Goal: Information Seeking & Learning: Learn about a topic

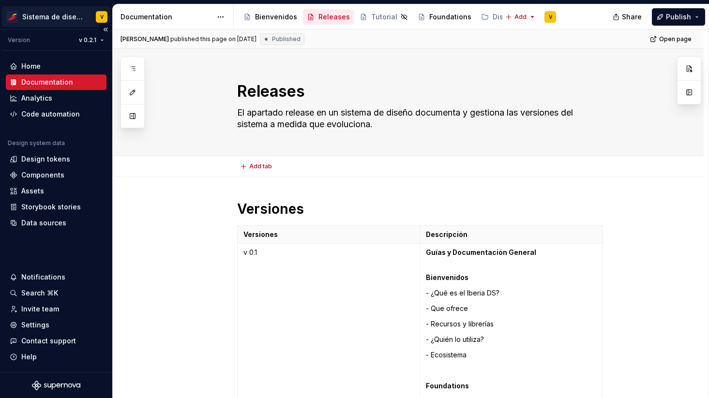
type textarea "*"
click at [37, 184] on div "Assets" at bounding box center [56, 190] width 101 height 15
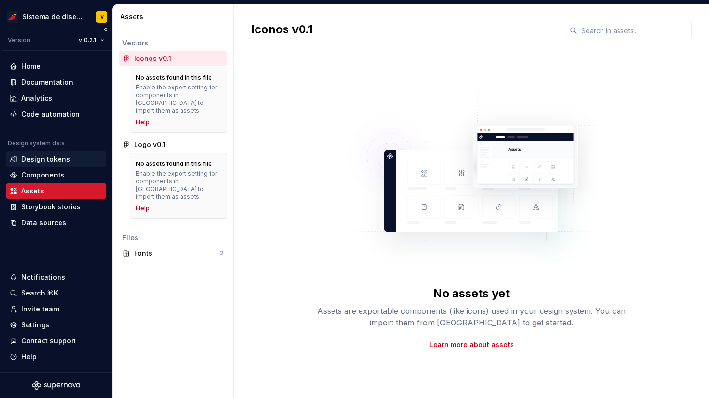
click at [52, 157] on div "Design tokens" at bounding box center [45, 159] width 49 height 10
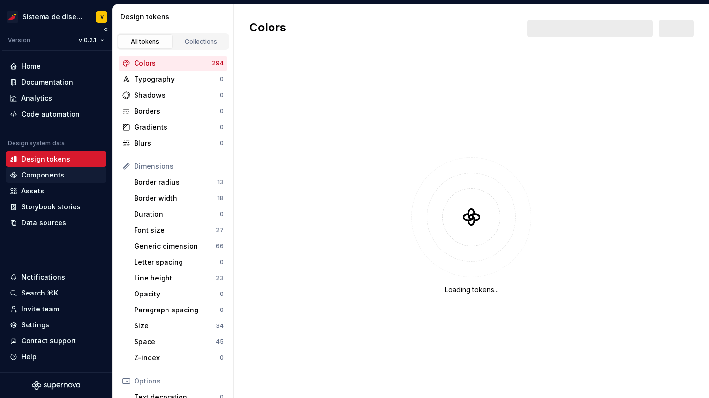
click at [42, 176] on div "Components" at bounding box center [42, 175] width 43 height 10
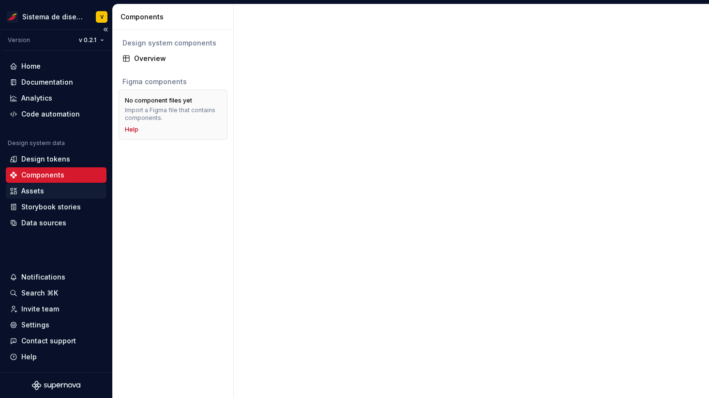
click at [29, 189] on div "Assets" at bounding box center [32, 191] width 23 height 10
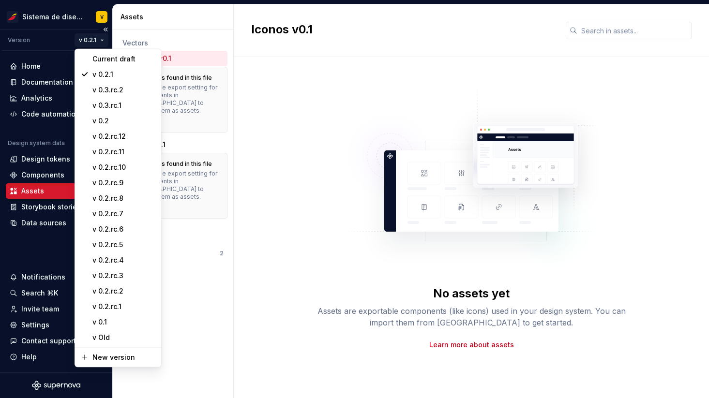
click at [97, 41] on html "Sistema de diseño Iberia V Version v 0.2.1 Home Documentation Analytics Code au…" at bounding box center [354, 199] width 709 height 398
click at [115, 91] on div "v 0.3.rc.2" at bounding box center [123, 90] width 63 height 10
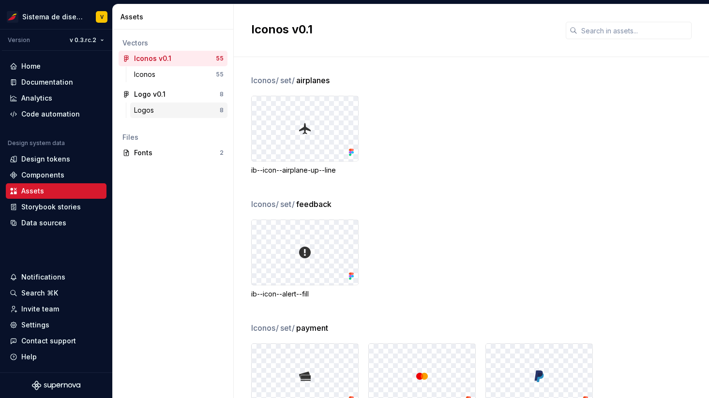
click at [163, 109] on div "Logos" at bounding box center [177, 110] width 86 height 10
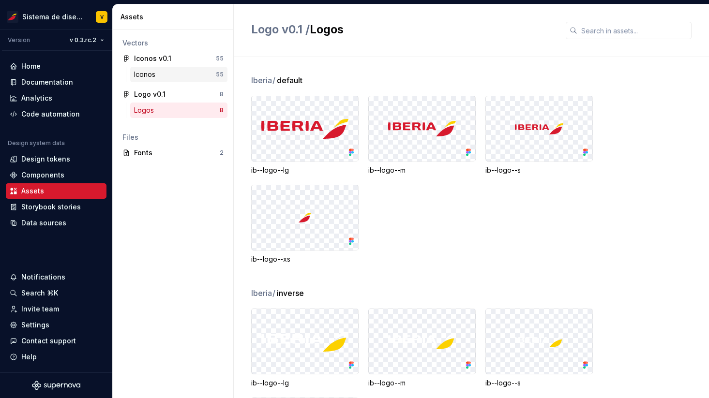
click at [165, 76] on div "Iconos" at bounding box center [175, 75] width 82 height 10
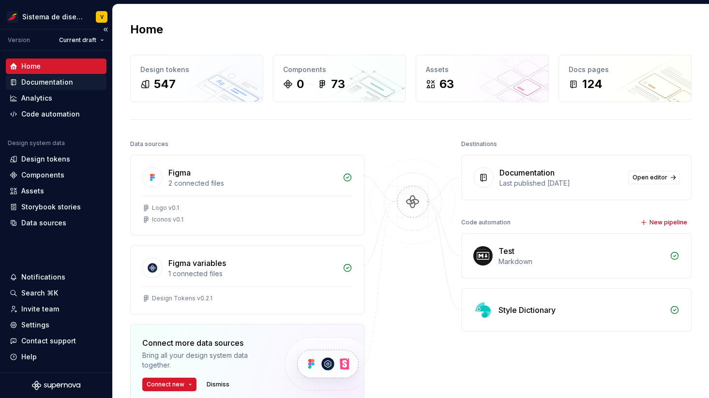
click at [31, 83] on div "Documentation" at bounding box center [47, 82] width 52 height 10
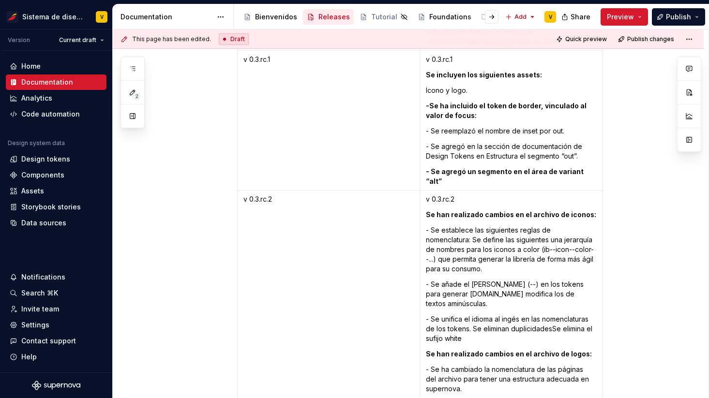
scroll to position [2394, 0]
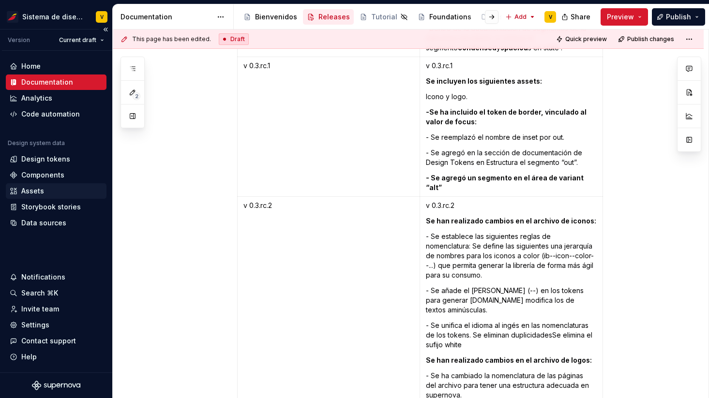
click at [38, 191] on div "Assets" at bounding box center [32, 191] width 23 height 10
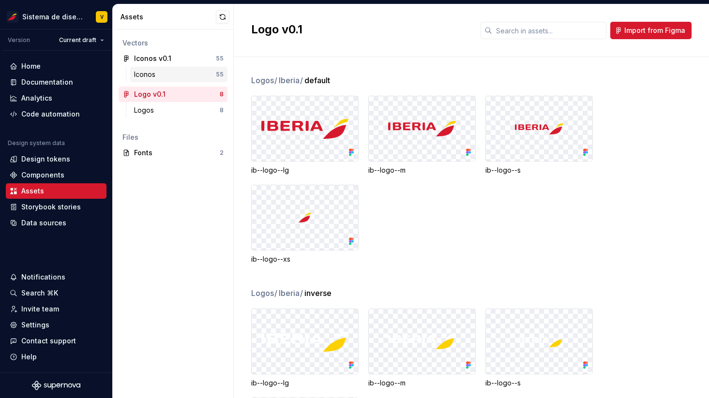
click at [173, 73] on div "Iconos" at bounding box center [175, 75] width 82 height 10
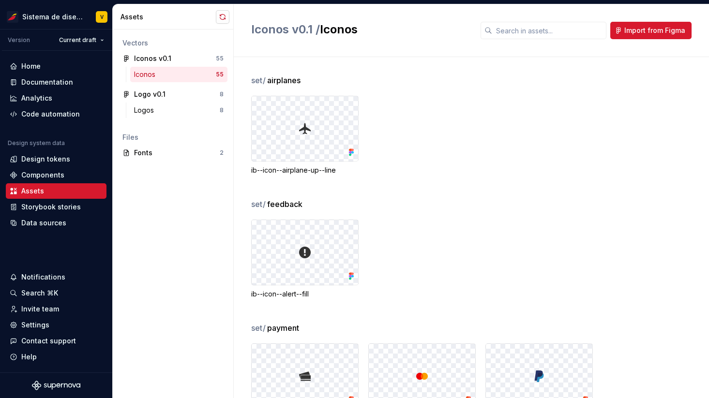
click at [220, 17] on button "button" at bounding box center [223, 17] width 14 height 14
click at [221, 15] on button "button" at bounding box center [223, 17] width 14 height 14
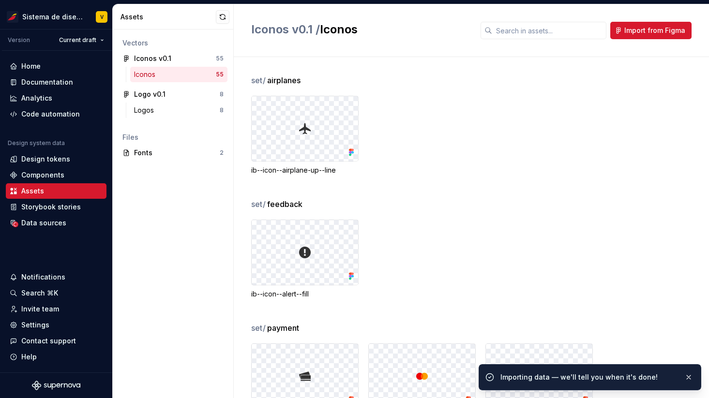
drag, startPoint x: 251, startPoint y: 81, endPoint x: 267, endPoint y: 81, distance: 16.0
click at [266, 81] on span "set /" at bounding box center [258, 80] width 15 height 12
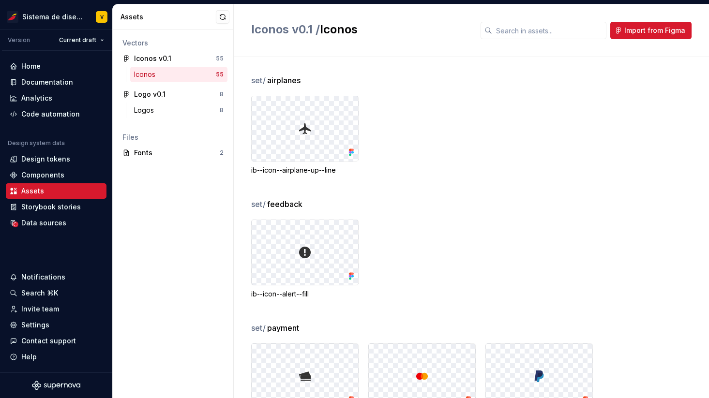
click at [283, 67] on div "set / airplanes ib--icon--airplane-up--line set / feedback ib--icon--alert--fil…" at bounding box center [480, 227] width 458 height 341
drag, startPoint x: 264, startPoint y: 79, endPoint x: 251, endPoint y: 79, distance: 13.1
click at [251, 79] on span "set /" at bounding box center [258, 80] width 15 height 12
click at [165, 93] on div "Logo v0.1" at bounding box center [170, 94] width 72 height 10
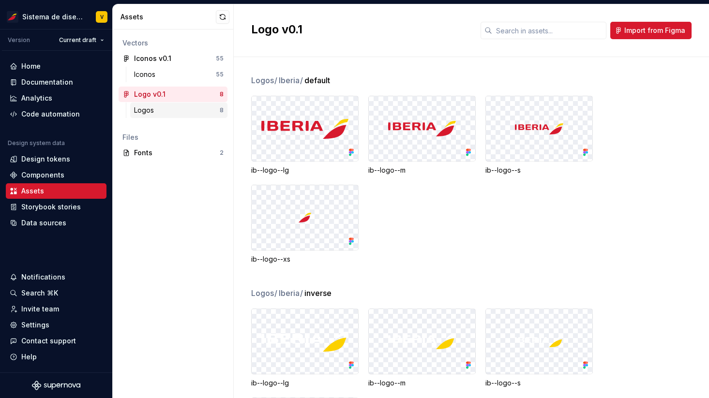
click at [164, 106] on div "Logos" at bounding box center [177, 110] width 86 height 10
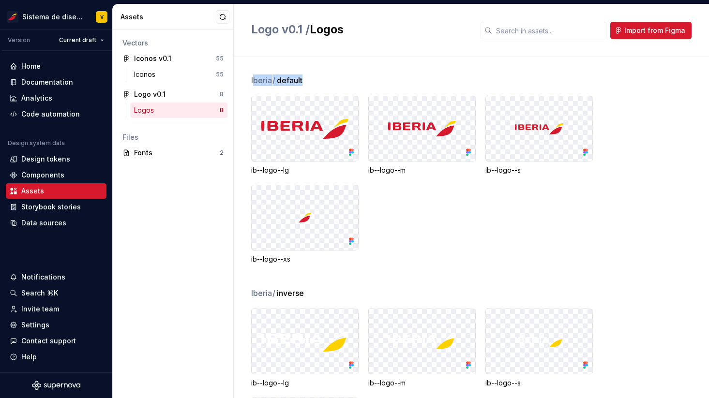
drag, startPoint x: 253, startPoint y: 80, endPoint x: 310, endPoint y: 80, distance: 56.6
click at [310, 80] on div "Iberia / default" at bounding box center [480, 80] width 458 height 12
click at [360, 266] on div "Iberia / default ib--logo--lg ib--logo--m ib--logo--s ib--logo--xs" at bounding box center [480, 180] width 458 height 213
drag, startPoint x: 251, startPoint y: 80, endPoint x: 324, endPoint y: 80, distance: 72.6
click at [324, 80] on div "Iberia / default" at bounding box center [480, 80] width 458 height 12
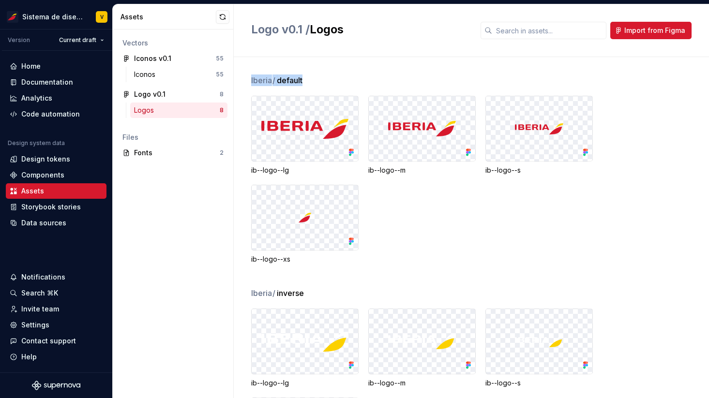
click at [272, 82] on span "/" at bounding box center [273, 80] width 3 height 10
drag, startPoint x: 250, startPoint y: 79, endPoint x: 301, endPoint y: 79, distance: 50.8
click at [301, 79] on div "Iberia / default ib--logo--lg ib--logo--m ib--logo--s ib--logo--xs Iberia / inv…" at bounding box center [471, 227] width 475 height 341
click at [260, 79] on span "Iberia /" at bounding box center [263, 80] width 25 height 12
drag, startPoint x: 251, startPoint y: 80, endPoint x: 308, endPoint y: 79, distance: 56.6
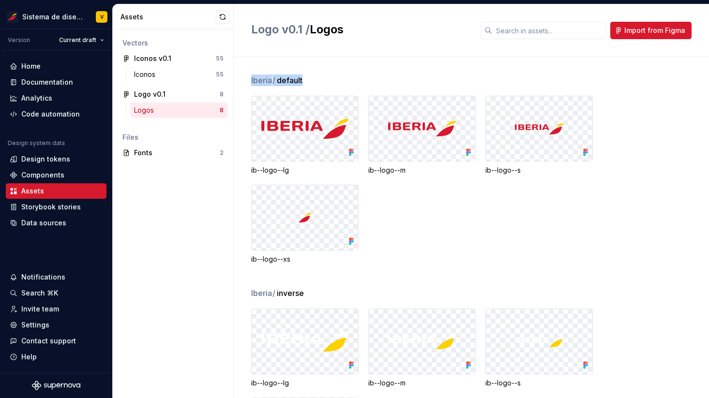
click at [308, 79] on div "Iberia / default" at bounding box center [480, 80] width 458 height 12
drag, startPoint x: 251, startPoint y: 171, endPoint x: 294, endPoint y: 172, distance: 43.1
click at [294, 172] on div "ib--logo--lg" at bounding box center [304, 170] width 107 height 10
click at [259, 81] on span "Iberia /" at bounding box center [263, 80] width 25 height 12
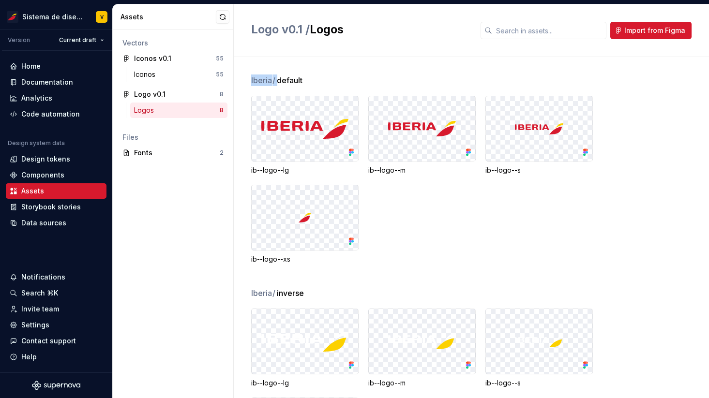
click at [259, 81] on span "Iberia /" at bounding box center [263, 80] width 25 height 12
click at [292, 81] on span "default" at bounding box center [290, 80] width 26 height 12
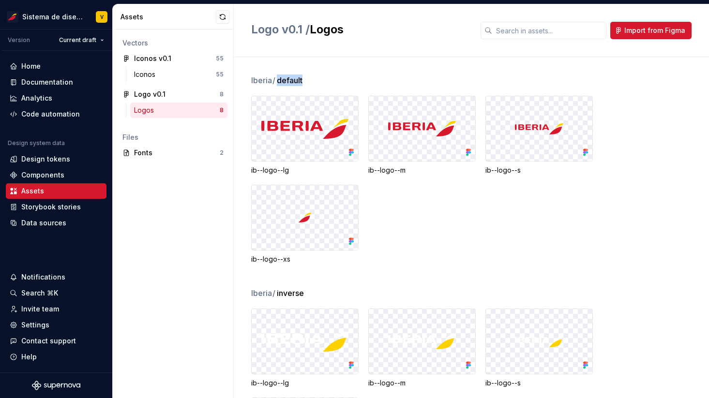
click at [292, 81] on span "default" at bounding box center [290, 80] width 26 height 12
drag, startPoint x: 252, startPoint y: 171, endPoint x: 291, endPoint y: 172, distance: 39.2
click at [292, 172] on div "ib--logo--lg" at bounding box center [304, 170] width 107 height 10
drag, startPoint x: 252, startPoint y: 78, endPoint x: 309, endPoint y: 79, distance: 56.6
click at [309, 79] on div "Iberia / default" at bounding box center [480, 80] width 458 height 12
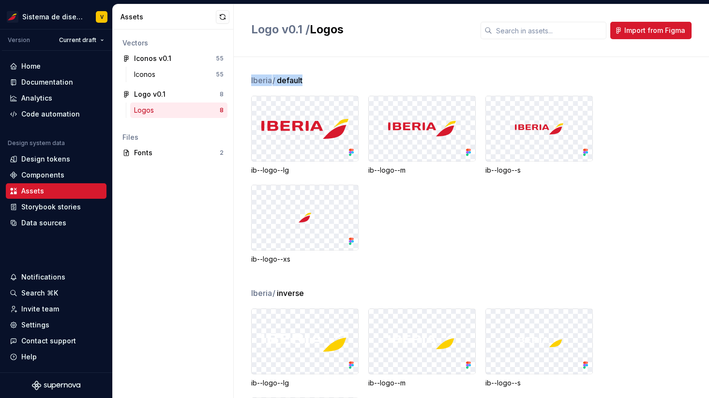
click at [261, 81] on span "Iberia /" at bounding box center [263, 80] width 25 height 12
drag, startPoint x: 251, startPoint y: 80, endPoint x: 305, endPoint y: 81, distance: 54.7
click at [305, 81] on div "Iberia / default ib--logo--lg ib--logo--m ib--logo--s ib--logo--xs Iberia / inv…" at bounding box center [471, 227] width 475 height 341
click at [275, 82] on span "/" at bounding box center [273, 80] width 3 height 10
click at [278, 80] on div "Iberia / default" at bounding box center [480, 80] width 458 height 12
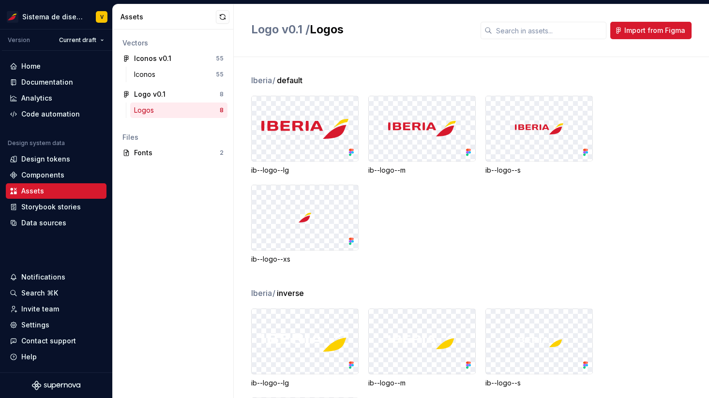
click at [367, 74] on div "Iberia / default ib--logo--lg ib--logo--m ib--logo--s ib--logo--xs Iberia / inv…" at bounding box center [480, 227] width 458 height 341
click at [250, 170] on div "Iberia / default ib--logo--lg ib--logo--m ib--logo--s ib--logo--xs Iberia / inv…" at bounding box center [471, 227] width 475 height 341
drag, startPoint x: 252, startPoint y: 169, endPoint x: 291, endPoint y: 170, distance: 38.7
click at [291, 170] on div "ib--logo--lg" at bounding box center [304, 170] width 107 height 10
click at [261, 171] on div "ib--logo--lg" at bounding box center [304, 170] width 107 height 10
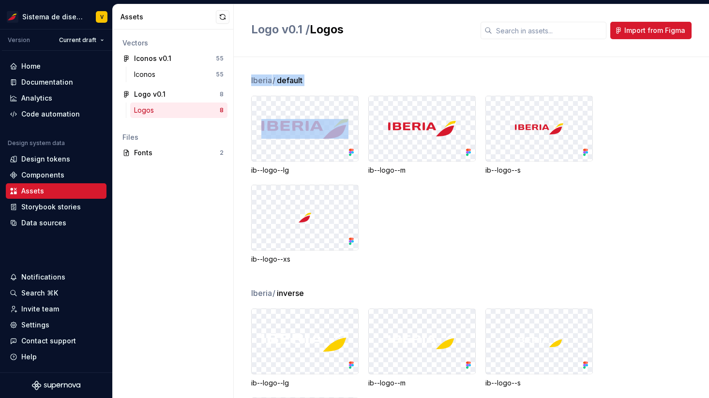
click at [251, 170] on div "Iberia / default ib--logo--lg ib--logo--m ib--logo--s ib--logo--xs Iberia / inv…" at bounding box center [471, 227] width 475 height 341
click at [281, 169] on div "ib--logo--lg" at bounding box center [304, 170] width 107 height 10
drag, startPoint x: 290, startPoint y: 171, endPoint x: 251, endPoint y: 171, distance: 38.7
click at [251, 171] on div "ib--logo--lg" at bounding box center [304, 170] width 107 height 10
click at [281, 172] on div "ib--logo--lg" at bounding box center [304, 170] width 107 height 10
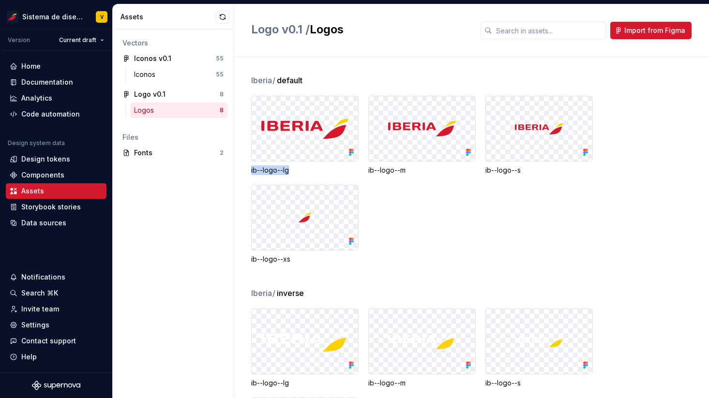
drag, startPoint x: 251, startPoint y: 170, endPoint x: 289, endPoint y: 170, distance: 37.7
click at [289, 170] on div "ib--logo--lg" at bounding box center [304, 170] width 107 height 10
click at [34, 82] on div "Documentation" at bounding box center [47, 82] width 52 height 10
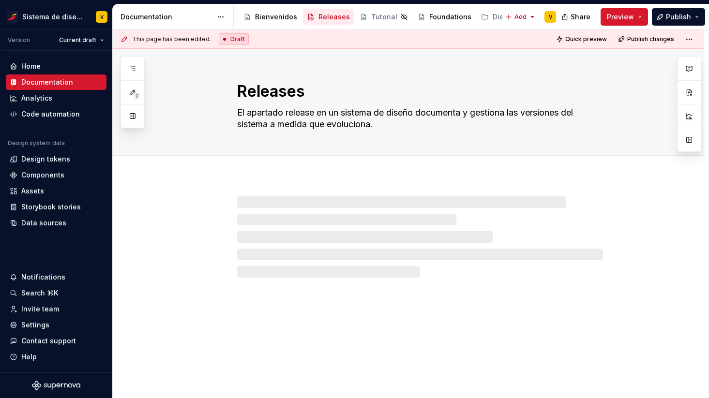
type textarea "*"
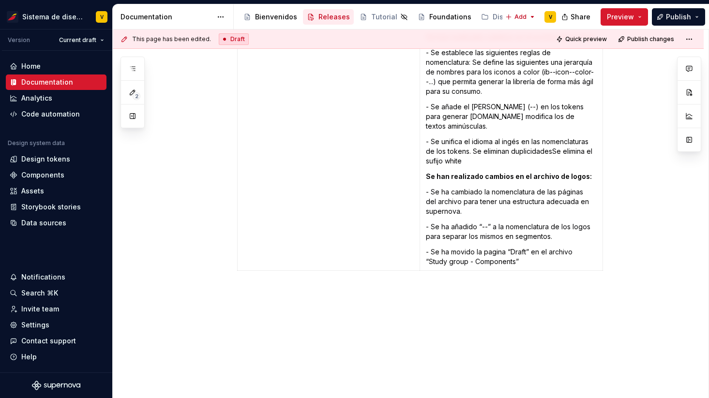
scroll to position [2599, 0]
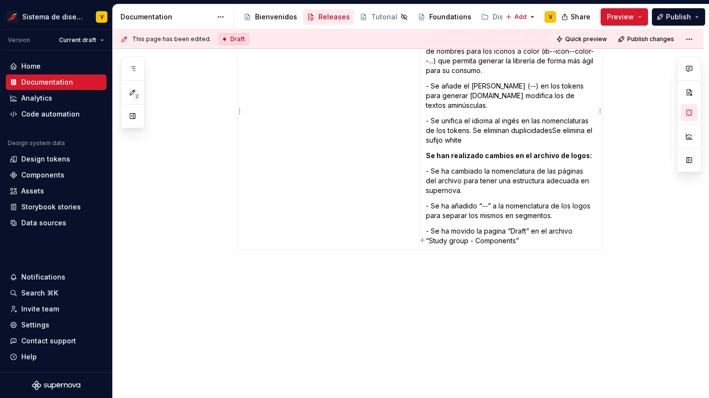
click at [548, 234] on p "- Se ha movido la pagina “Draft” en el archivo “Study group - Components”" at bounding box center [511, 235] width 171 height 19
click at [444, 254] on p at bounding box center [511, 259] width 171 height 10
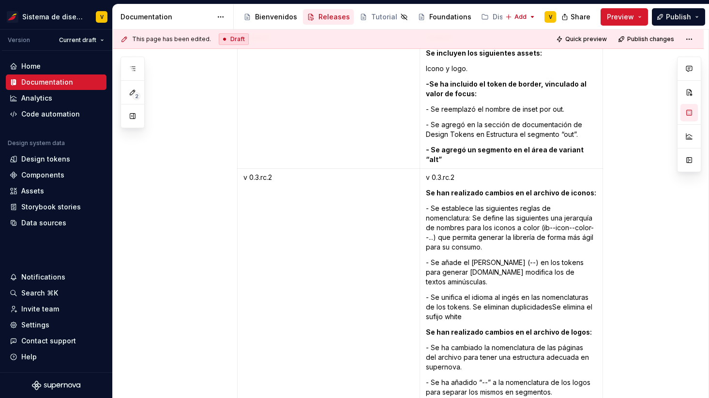
scroll to position [2421, 0]
click at [256, 173] on p "v 0.3.rc.2" at bounding box center [328, 178] width 170 height 10
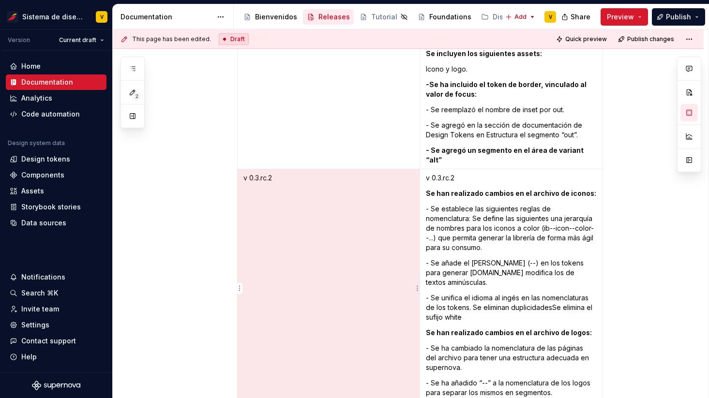
click at [260, 173] on p "v 0.3.rc.2" at bounding box center [328, 178] width 170 height 10
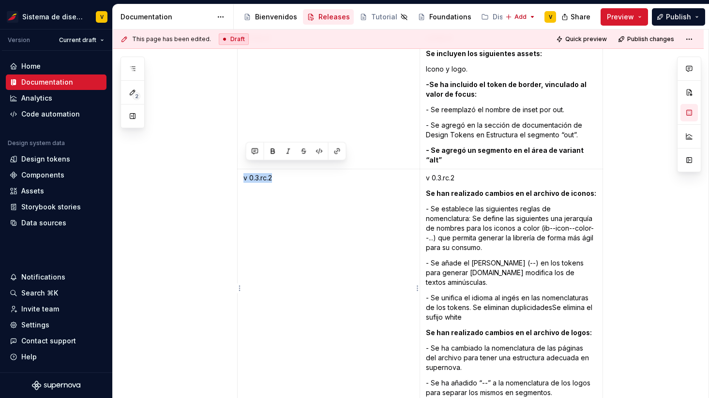
drag, startPoint x: 281, startPoint y: 169, endPoint x: 245, endPoint y: 169, distance: 35.3
click at [245, 173] on p "v 0.3.rc.2" at bounding box center [328, 178] width 170 height 10
copy p "v 0.3.rc.2"
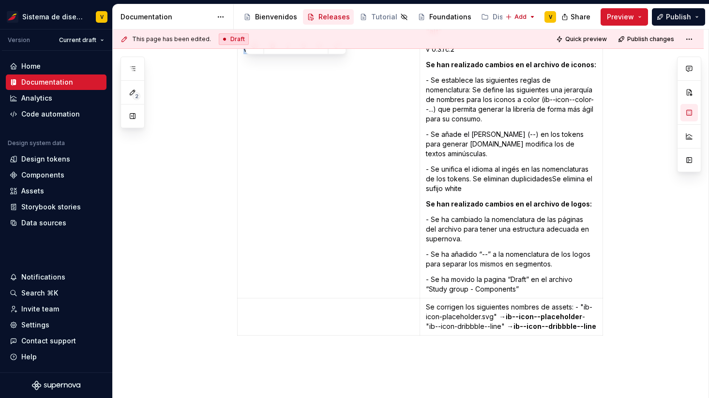
scroll to position [2636, 0]
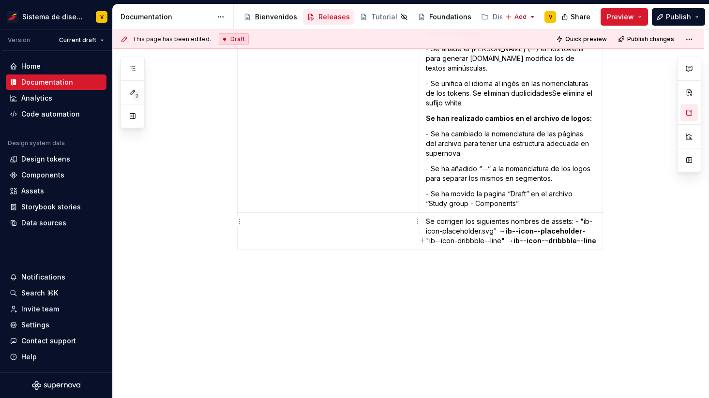
click at [256, 222] on td at bounding box center [328, 231] width 182 height 37
paste div
click at [428, 217] on p "Se corrigen los siguientes nombres de assets: - "ib-icon-placeholder.svg" → ib-…" at bounding box center [511, 231] width 171 height 29
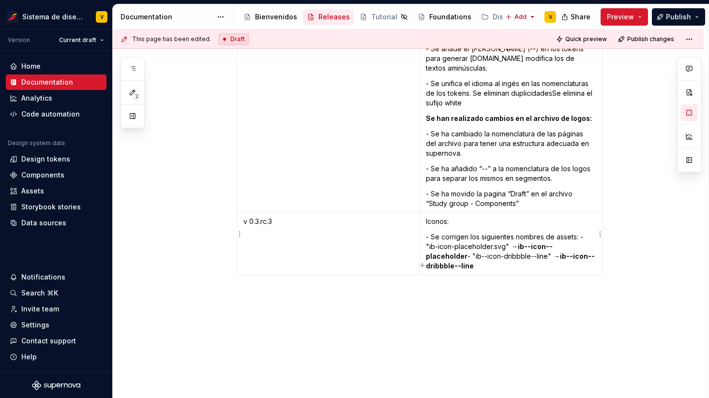
click at [447, 254] on p "- Se corrigen los siguientes nombres de assets: - "ib-icon-placeholder.svg" → i…" at bounding box center [511, 251] width 171 height 39
click at [449, 258] on p "- Se corrigen los siguientes nombres de assets: - "ib-icon-placeholder.svg" → i…" at bounding box center [511, 251] width 171 height 39
click at [430, 292] on p "Se ha eliminado el nombre de la sección de “Set”" at bounding box center [511, 297] width 171 height 10
click at [436, 217] on p "Iconos:" at bounding box center [511, 222] width 171 height 10
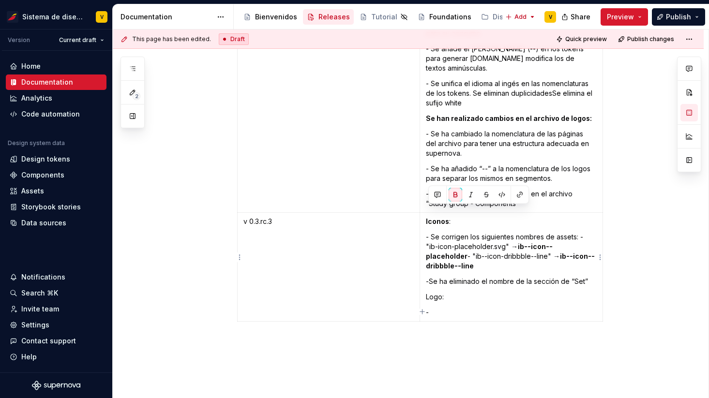
click at [437, 292] on p "Logo:" at bounding box center [511, 297] width 171 height 10
click at [441, 292] on p "Logo:" at bounding box center [511, 297] width 171 height 10
click at [467, 292] on p "Logo :" at bounding box center [511, 297] width 171 height 10
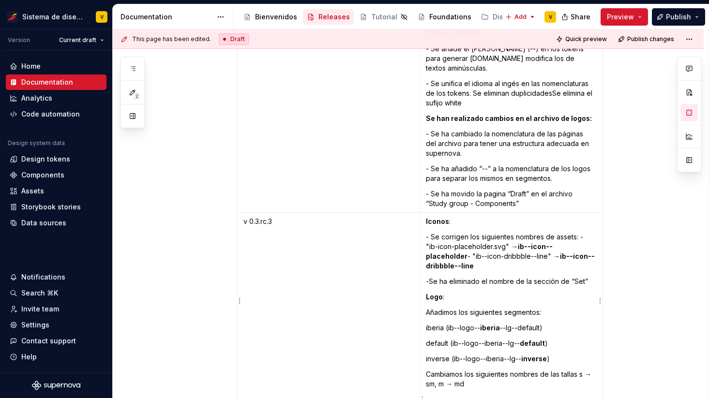
click at [428, 308] on p "Añadimos los siguientes segmentos:" at bounding box center [511, 313] width 171 height 10
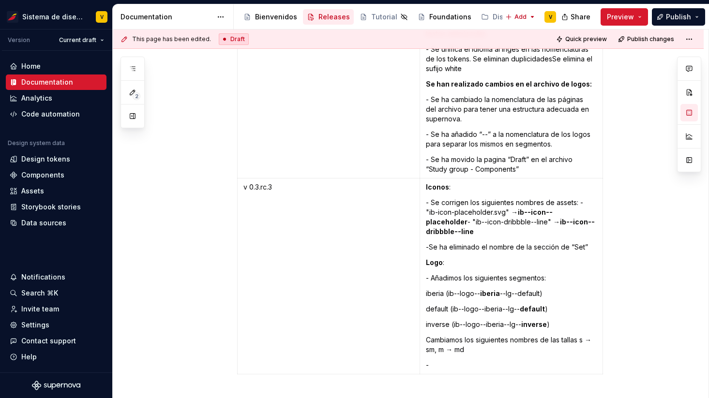
scroll to position [2672, 0]
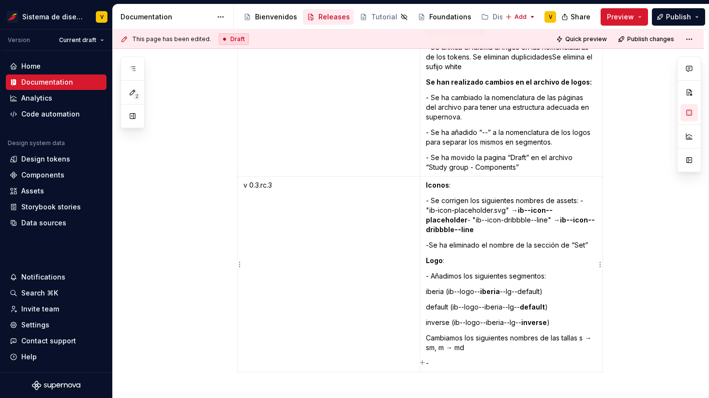
click at [428, 287] on p "iberia (ib--logo-- iberia --lg--default)" at bounding box center [511, 292] width 171 height 10
click at [429, 302] on p "default (ib--logo--iberia--lg-- default )" at bounding box center [511, 307] width 171 height 10
click at [430, 318] on p "inverse (ib--logo--iberia--lg-- inverse )" at bounding box center [511, 323] width 171 height 10
click at [430, 287] on p "“iberia” (ib--logo-- iberia --lg--default)" at bounding box center [511, 292] width 171 height 10
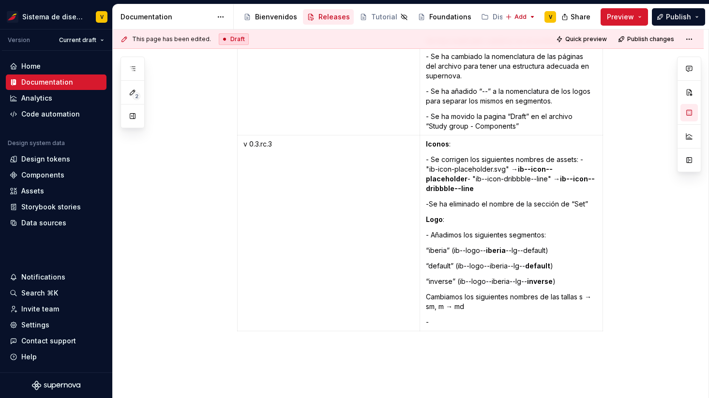
scroll to position [2717, 0]
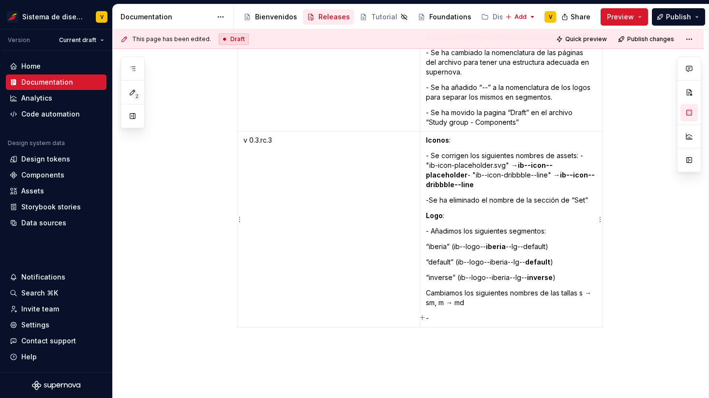
click at [482, 297] on p "Cambiamos los siguientes nombres de las tallas s → sm, m → md" at bounding box center [511, 297] width 171 height 19
click at [450, 313] on p "-" at bounding box center [511, 318] width 171 height 10
click at [433, 167] on p "- Se corrigen los siguientes nombres de assets: - "ib-icon-placeholder.svg" → i…" at bounding box center [511, 170] width 171 height 39
click at [582, 151] on p "- Se corrigen los siguientes nombres de assets: - "ib-icon-placeholder.svg" → i…" at bounding box center [511, 170] width 171 height 39
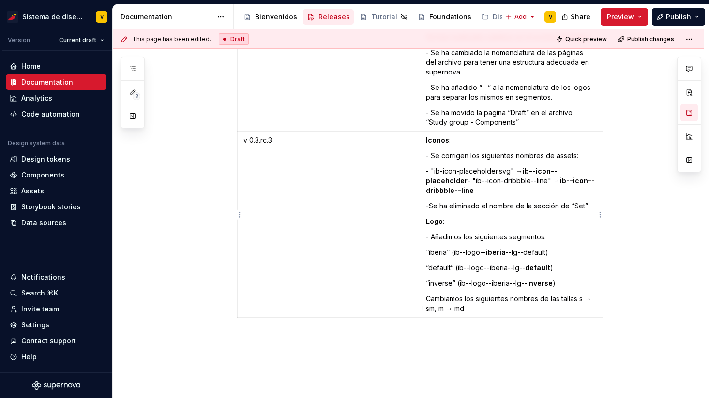
click at [469, 173] on p "- "ib-icon-placeholder.svg" → ib--icon--placeholder  - "ib--icon-dribbble--line…" at bounding box center [511, 180] width 171 height 29
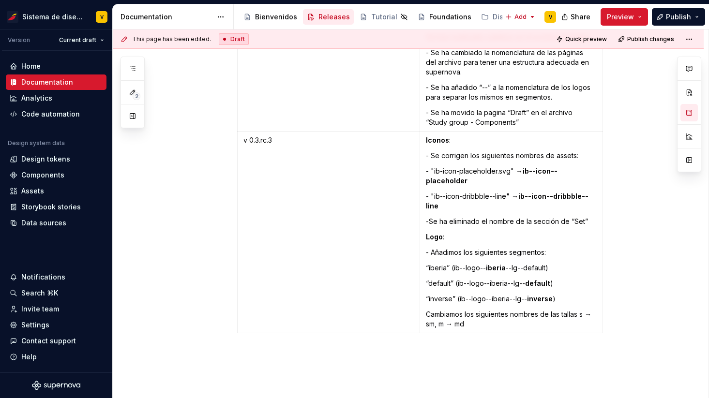
scroll to position [2726, 0]
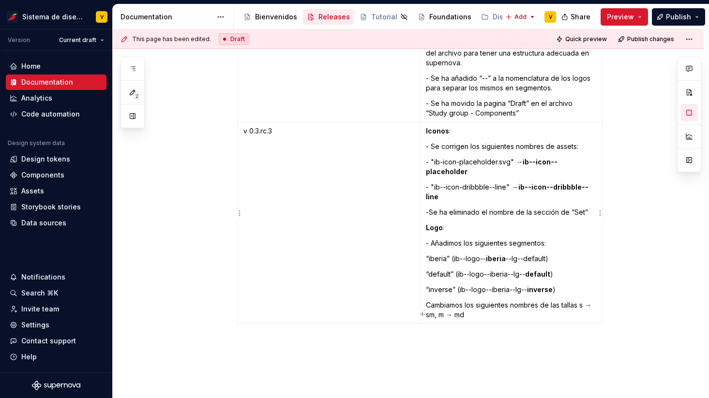
click at [486, 306] on p "Cambiamos los siguientes nombres de las tallas s → sm, m → md" at bounding box center [511, 309] width 171 height 19
click at [429, 300] on p "Cambiamos los siguientes nombres de las tallas s → sm, m → md" at bounding box center [511, 309] width 171 height 19
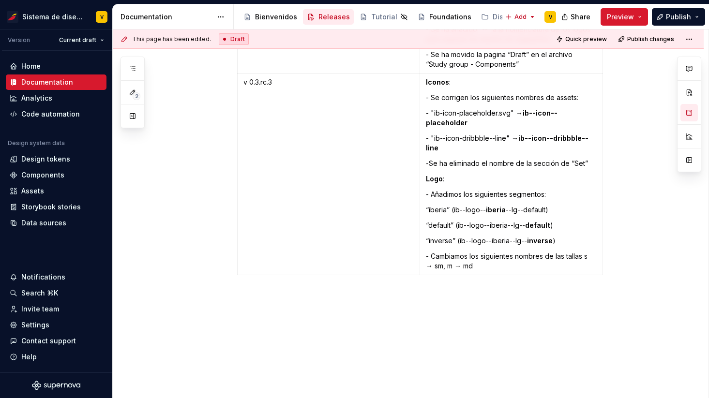
scroll to position [2777, 0]
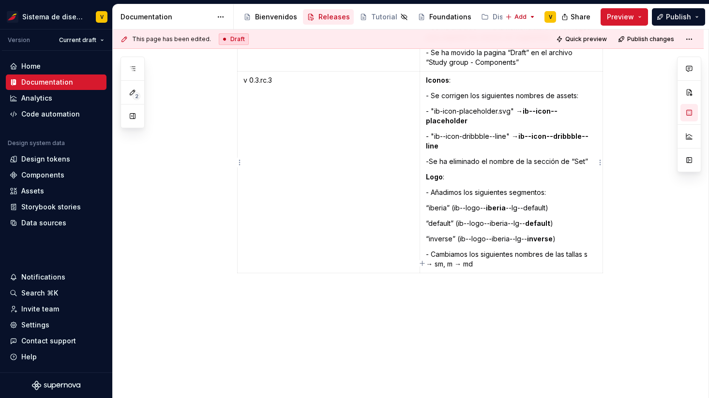
click at [594, 157] on p "-Se ha eliminado el nombre de la sección de “Set”" at bounding box center [511, 162] width 171 height 10
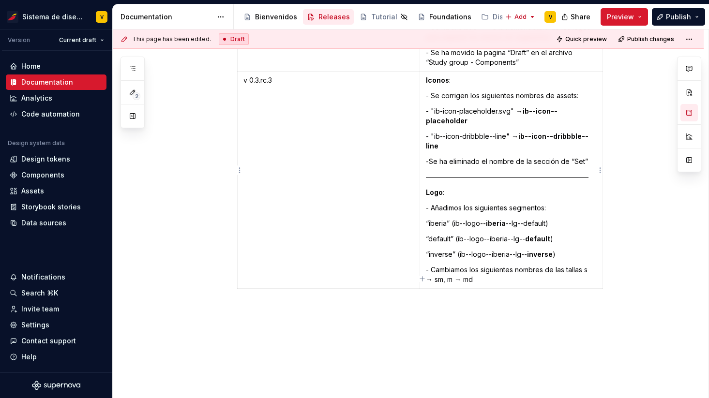
click at [489, 273] on p "- Cambiamos los siguientes nombres de las tallas s → sm, m → md" at bounding box center [511, 274] width 171 height 19
click at [391, 304] on p at bounding box center [420, 310] width 366 height 12
click at [371, 240] on td "v 0.3.rc.3" at bounding box center [328, 180] width 182 height 217
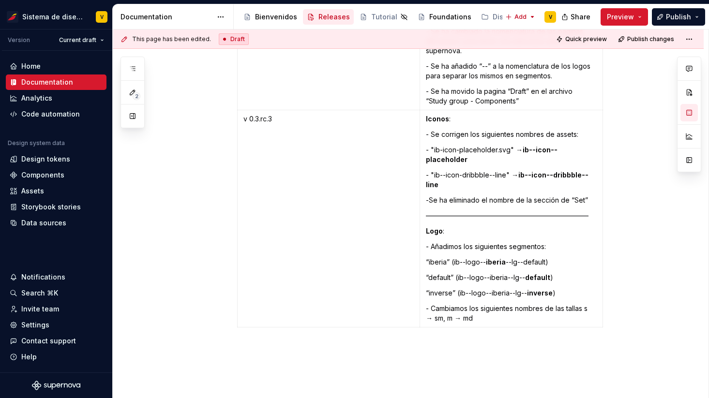
scroll to position [2731, 0]
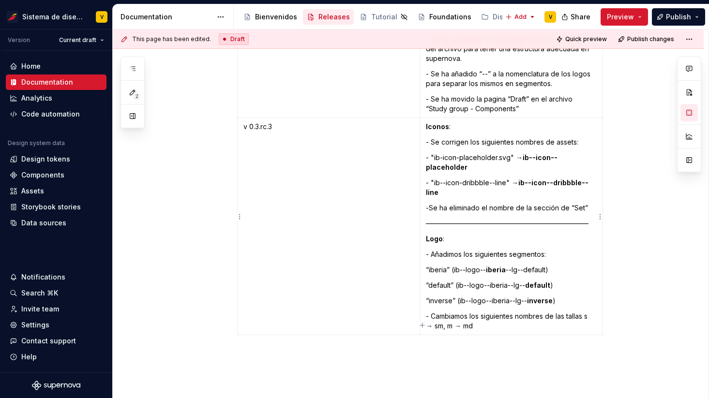
click at [429, 235] on strong "Logo" at bounding box center [434, 239] width 17 height 8
click at [498, 320] on p "- Cambiamos los siguientes nombres de las tallas s → sm, m → md" at bounding box center [511, 321] width 171 height 19
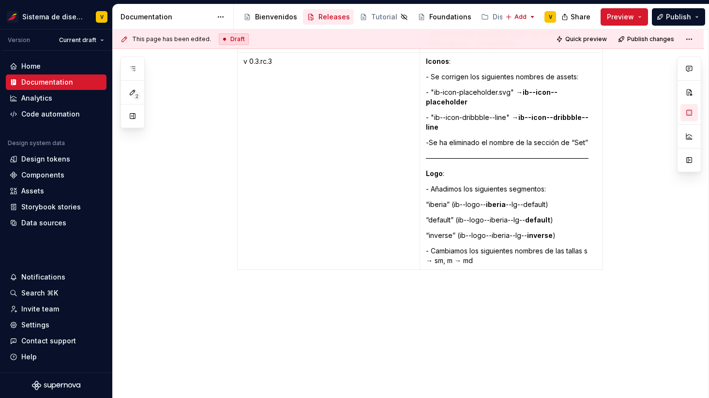
scroll to position [2797, 0]
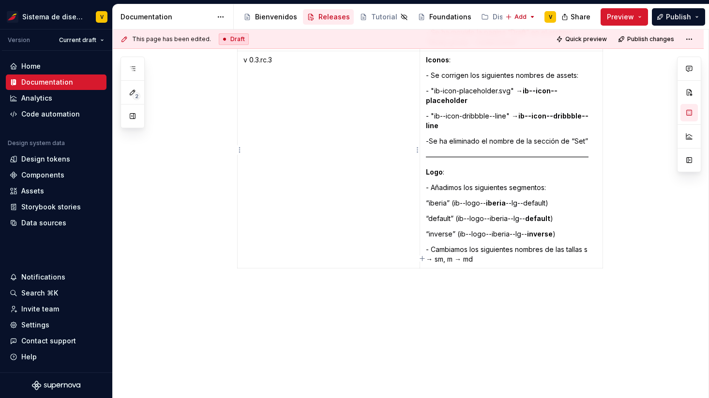
click at [280, 110] on td "v 0.3.rc.3" at bounding box center [328, 159] width 182 height 217
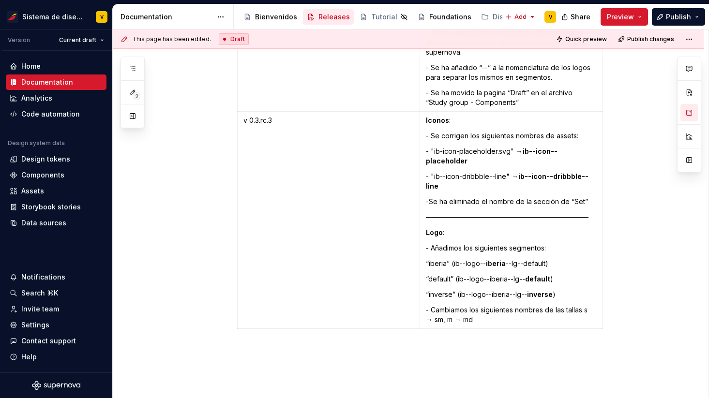
scroll to position [2719, 0]
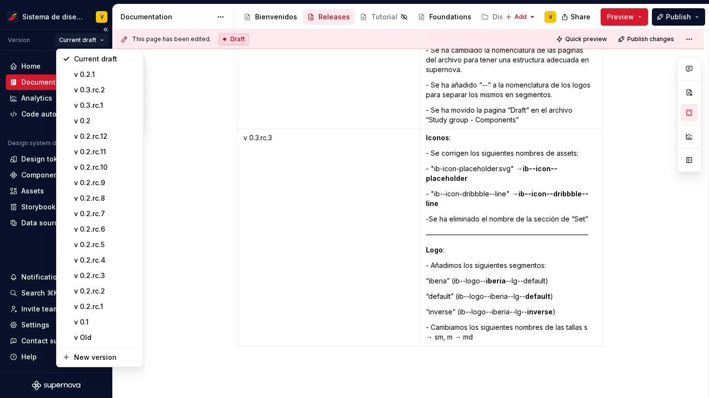
click at [81, 42] on html "Sistema de diseño Iberia V Version Current draft Home Documentation Analytics C…" at bounding box center [354, 199] width 709 height 398
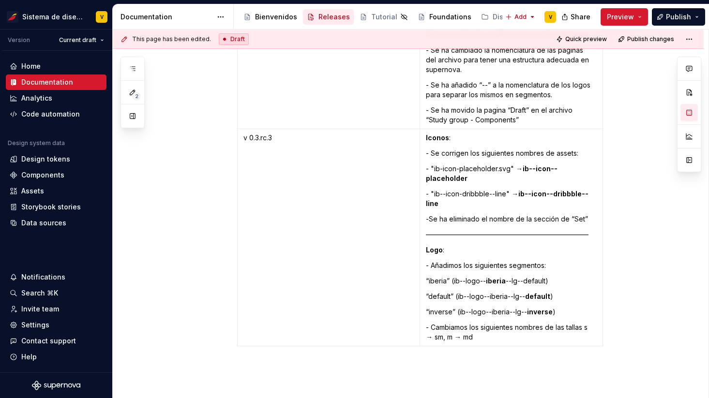
click at [354, 230] on html "Sistema de diseño Iberia V Version Current draft Home Documentation Analytics C…" at bounding box center [354, 199] width 709 height 398
type textarea "*"
click at [45, 224] on div "Data sources" at bounding box center [43, 223] width 45 height 10
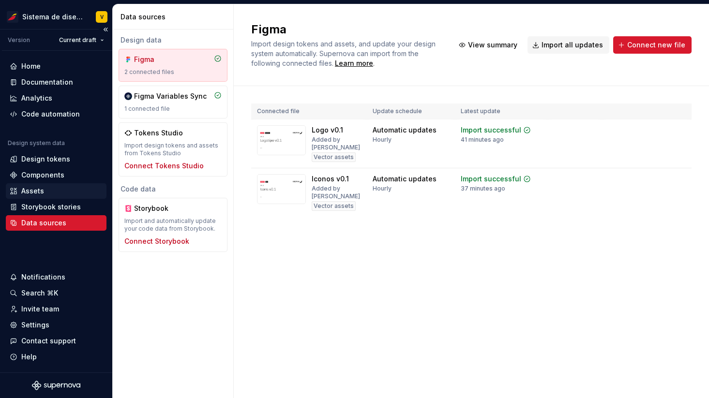
click at [37, 193] on div "Assets" at bounding box center [32, 191] width 23 height 10
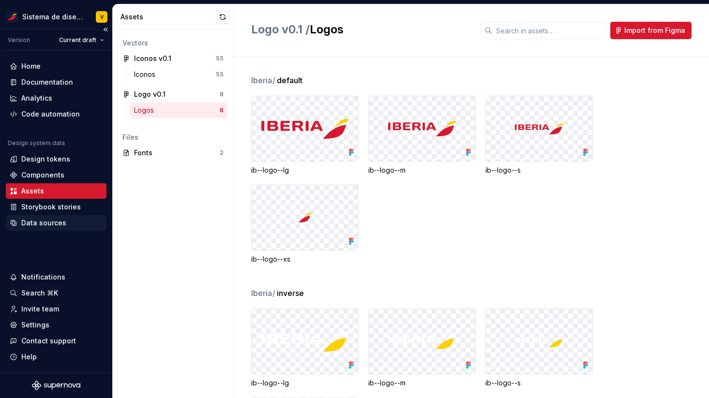
click at [32, 227] on div "Data sources" at bounding box center [43, 223] width 45 height 10
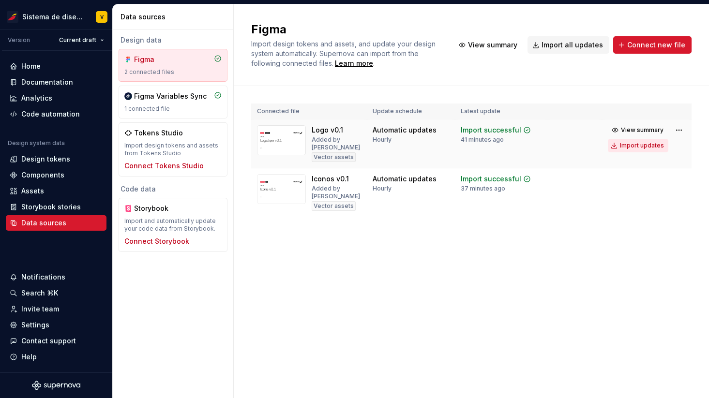
click at [644, 147] on div "Import updates" at bounding box center [642, 146] width 44 height 8
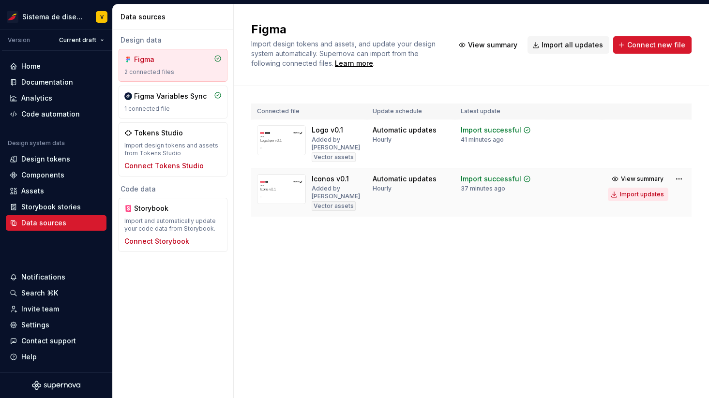
click at [643, 191] on div "Import updates" at bounding box center [642, 195] width 44 height 8
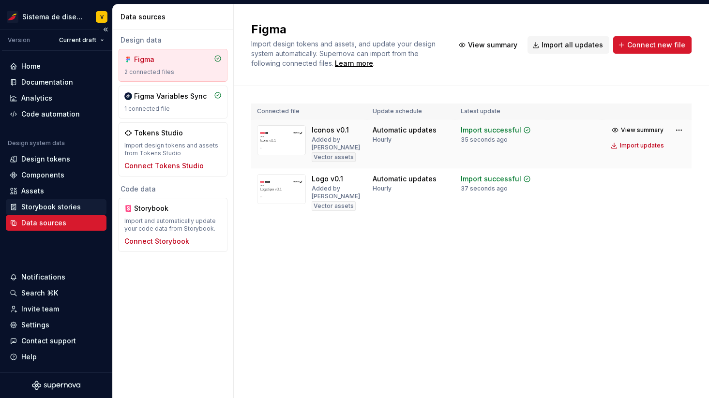
click at [37, 205] on div "Storybook stories" at bounding box center [50, 207] width 59 height 10
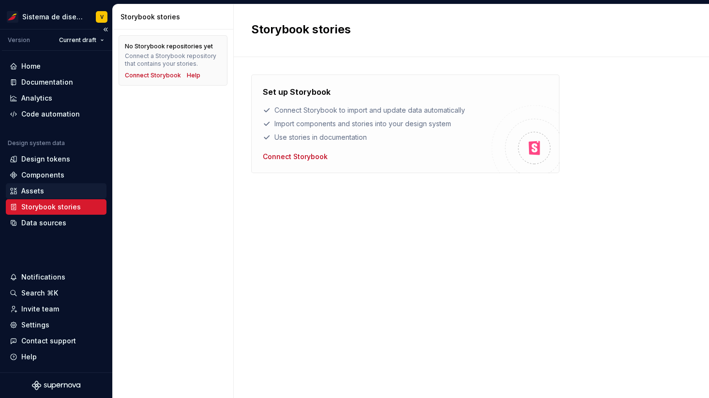
click at [36, 187] on div "Assets" at bounding box center [32, 191] width 23 height 10
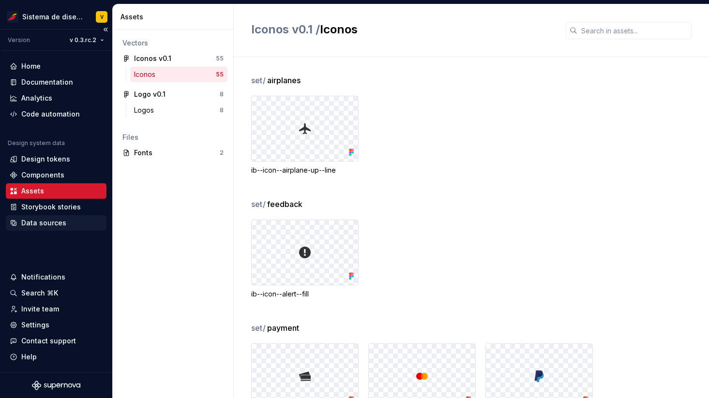
click at [44, 225] on div "Data sources" at bounding box center [43, 223] width 45 height 10
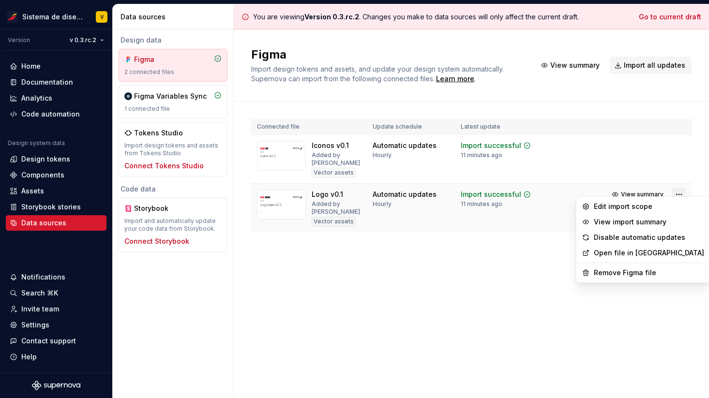
click at [677, 187] on html "Sistema de diseño Iberia V Version v 0.3.rc.2 Home Documentation Analytics Code…" at bounding box center [354, 199] width 709 height 398
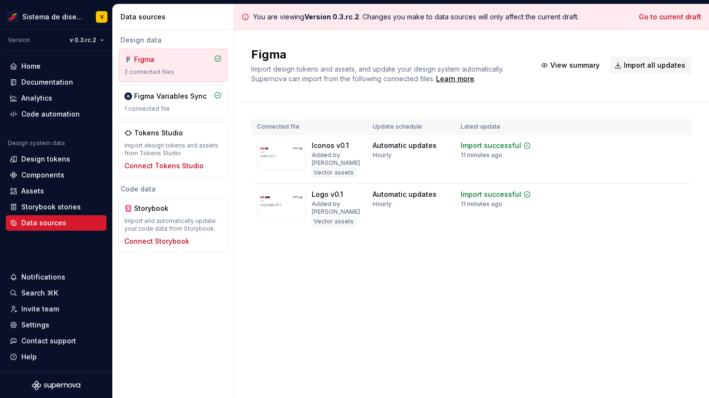
click at [520, 278] on html "Sistema de diseño Iberia V Version v 0.3.rc.2 Home Documentation Analytics Code…" at bounding box center [354, 199] width 709 height 398
click at [627, 206] on div "Import updates" at bounding box center [642, 210] width 44 height 8
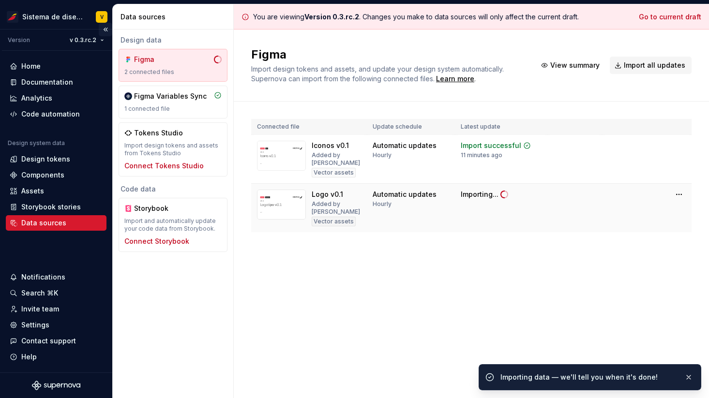
click at [104, 28] on button "Collapse sidebar" at bounding box center [106, 30] width 14 height 14
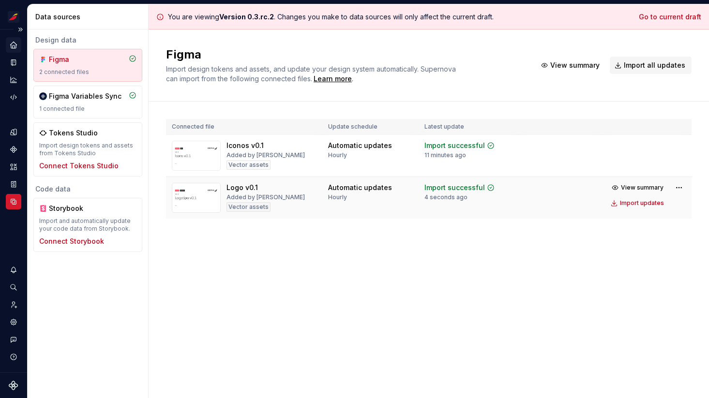
click at [12, 45] on icon "Home" at bounding box center [13, 45] width 6 height 6
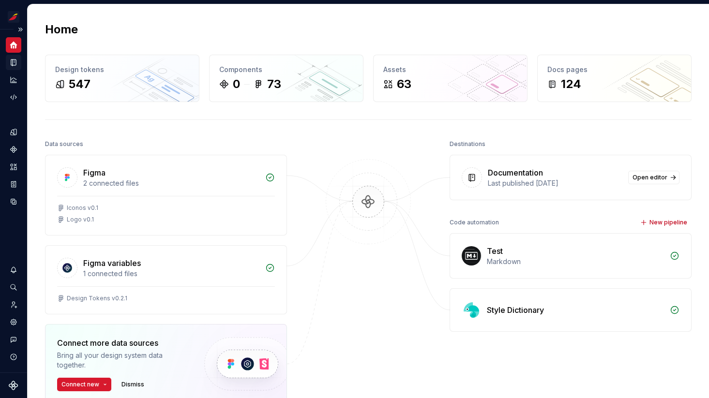
click at [12, 63] on icon "Documentation" at bounding box center [13, 62] width 9 height 9
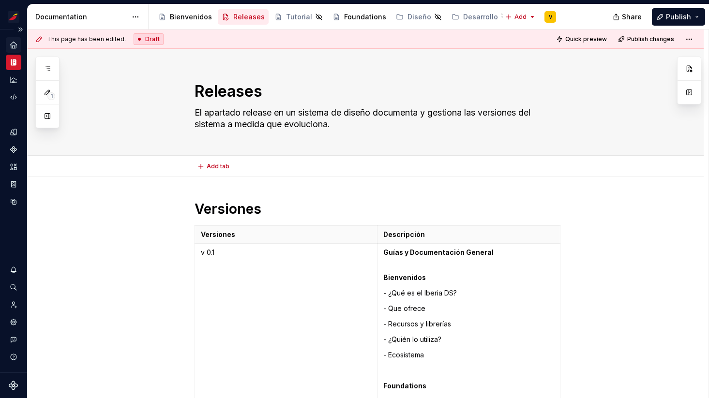
type textarea "*"
click at [10, 43] on icon "Home" at bounding box center [14, 45] width 8 height 8
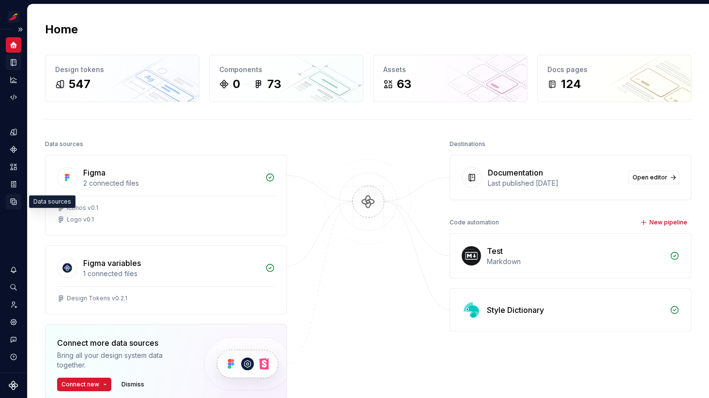
click at [14, 202] on icon "Data sources" at bounding box center [13, 201] width 9 height 9
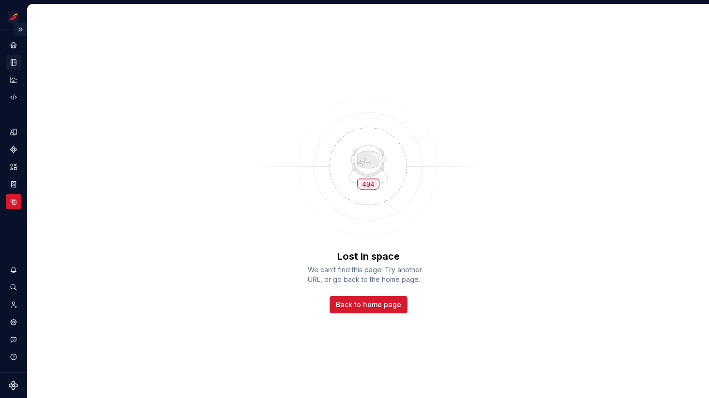
click at [20, 29] on button "Expand sidebar" at bounding box center [21, 30] width 14 height 14
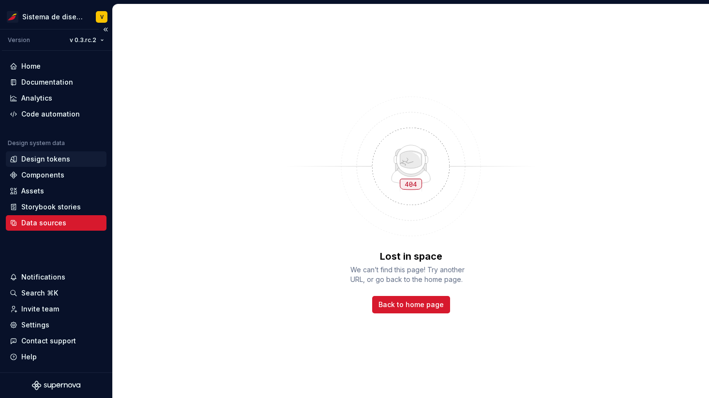
click at [66, 158] on div "Design tokens" at bounding box center [45, 159] width 49 height 10
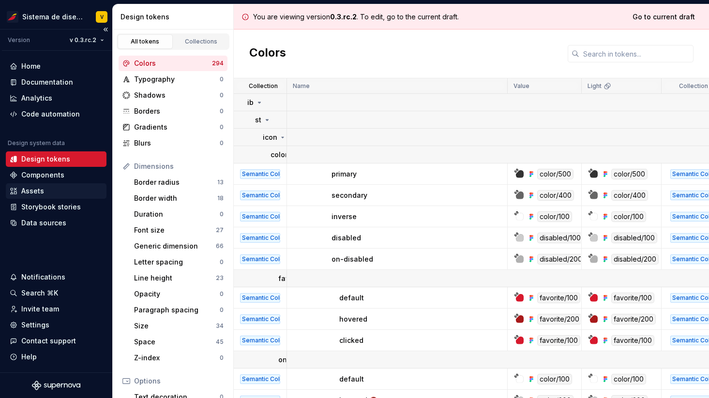
click at [45, 188] on div "Assets" at bounding box center [56, 191] width 93 height 10
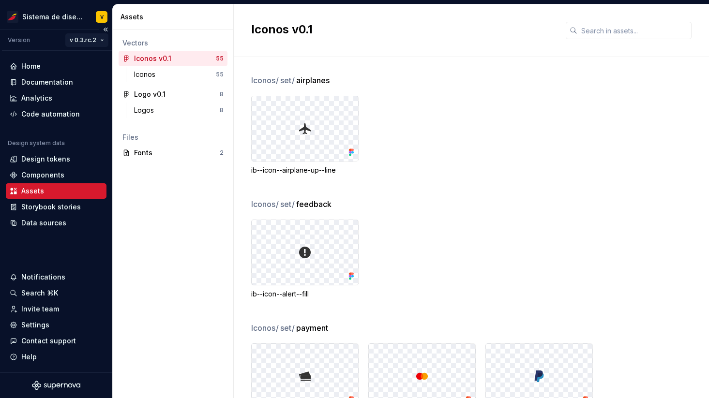
click at [88, 35] on html "Sistema de diseño Iberia V Version v 0.3.rc.2 Home Documentation Analytics Code…" at bounding box center [354, 199] width 709 height 398
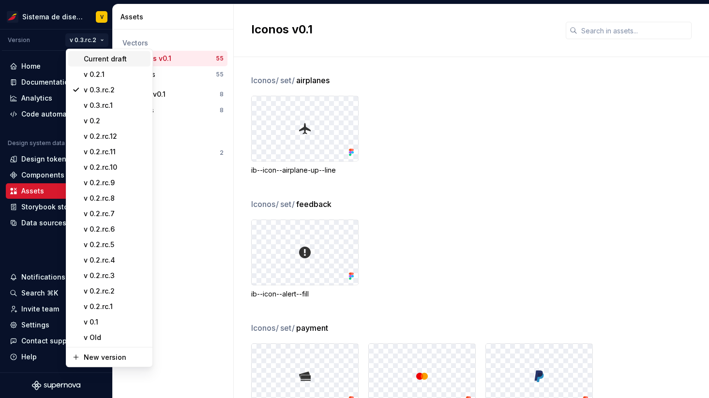
click at [97, 62] on div "Current draft" at bounding box center [115, 59] width 63 height 10
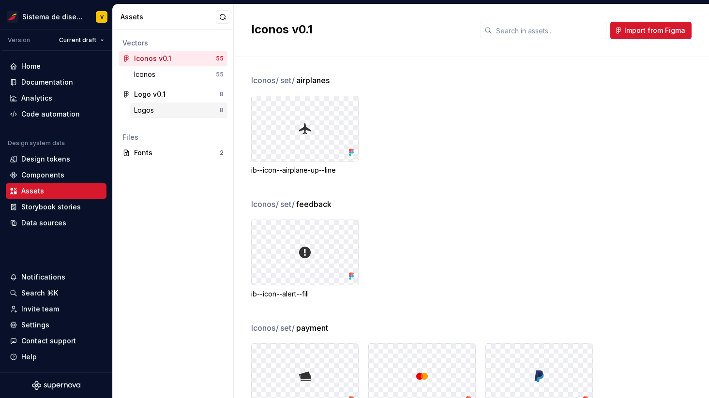
click at [186, 110] on div "Logos" at bounding box center [177, 110] width 86 height 10
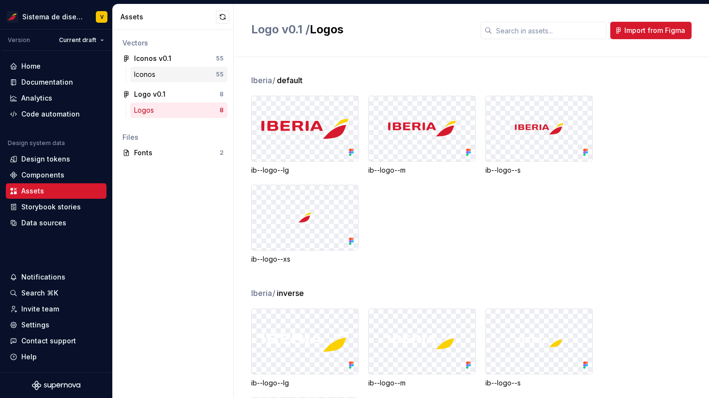
click at [189, 75] on div "Iconos" at bounding box center [175, 75] width 82 height 10
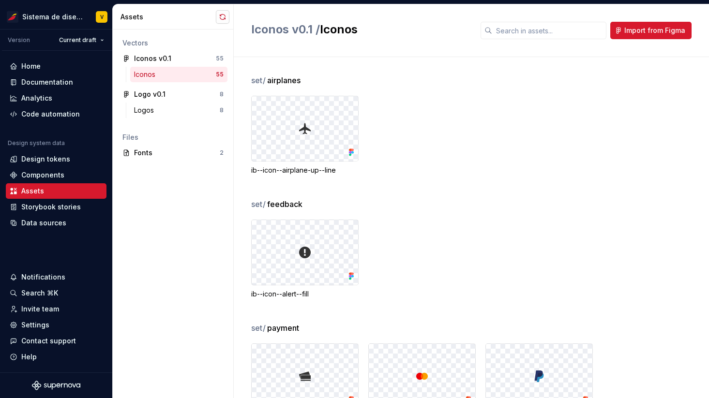
click at [222, 17] on button "button" at bounding box center [223, 17] width 14 height 14
click at [162, 108] on div "Logos" at bounding box center [177, 110] width 86 height 10
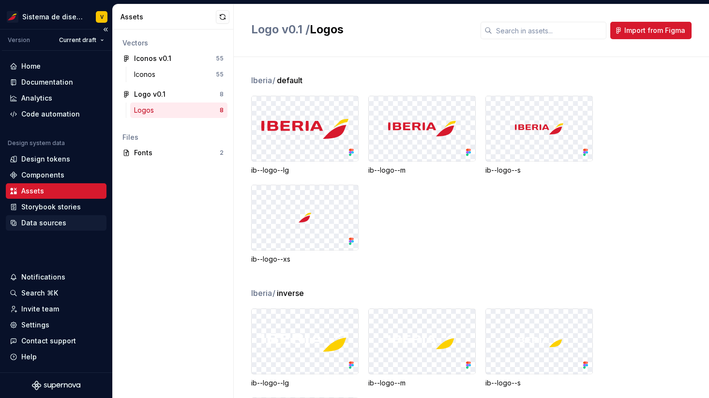
click at [35, 221] on div "Data sources" at bounding box center [43, 223] width 45 height 10
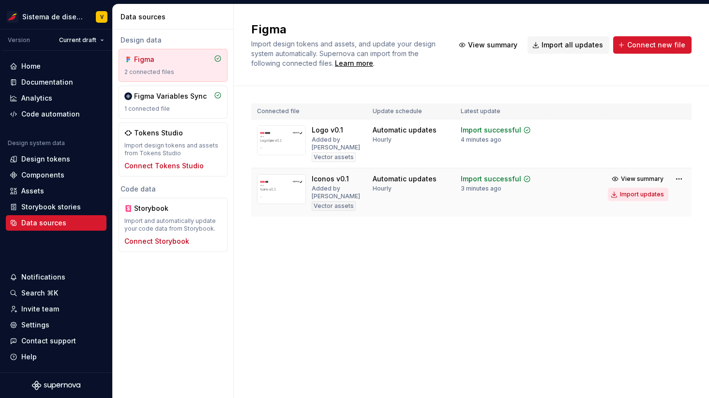
click at [636, 191] on div "Import updates" at bounding box center [642, 195] width 44 height 8
click at [639, 191] on div "Import updates" at bounding box center [642, 195] width 44 height 8
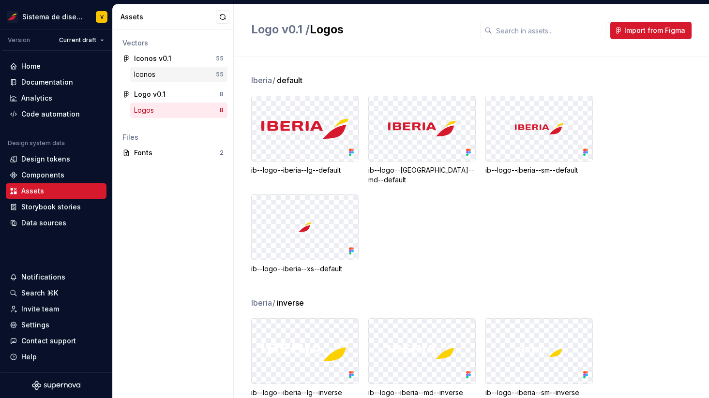
click at [151, 72] on div "Iconos" at bounding box center [146, 75] width 25 height 10
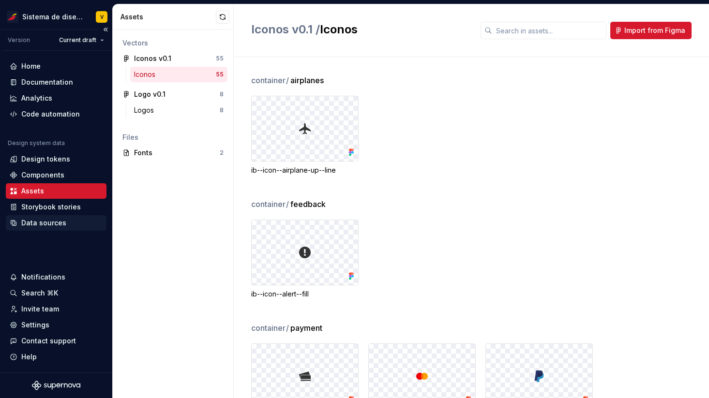
click at [43, 224] on div "Data sources" at bounding box center [43, 223] width 45 height 10
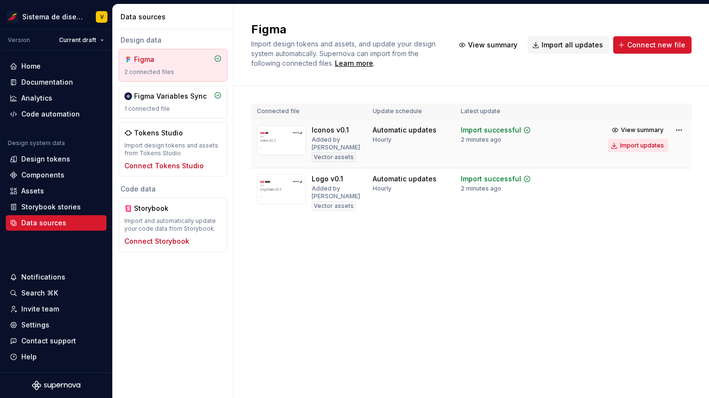
click at [639, 145] on div "Import updates" at bounding box center [642, 146] width 44 height 8
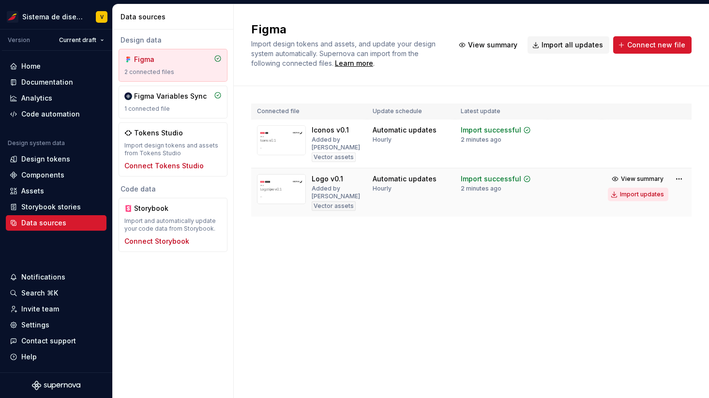
click at [629, 191] on div "Import updates" at bounding box center [642, 195] width 44 height 8
